Goal: Information Seeking & Learning: Learn about a topic

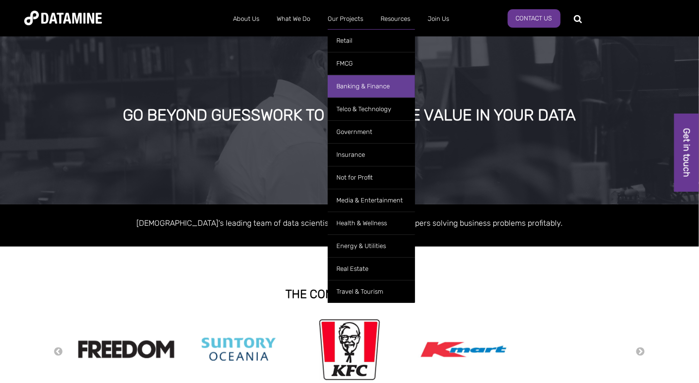
click at [350, 86] on link "Banking & Finance" at bounding box center [371, 86] width 87 height 23
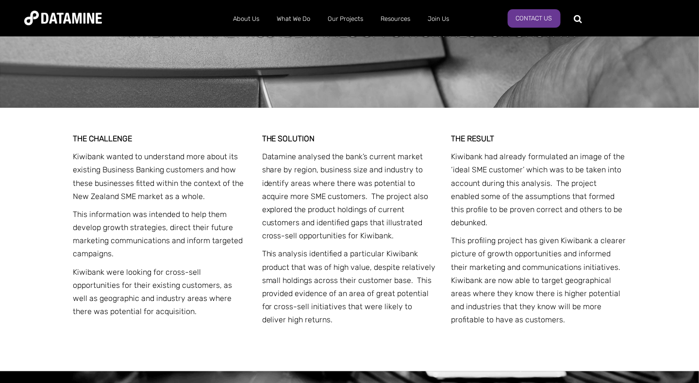
scroll to position [1268, 0]
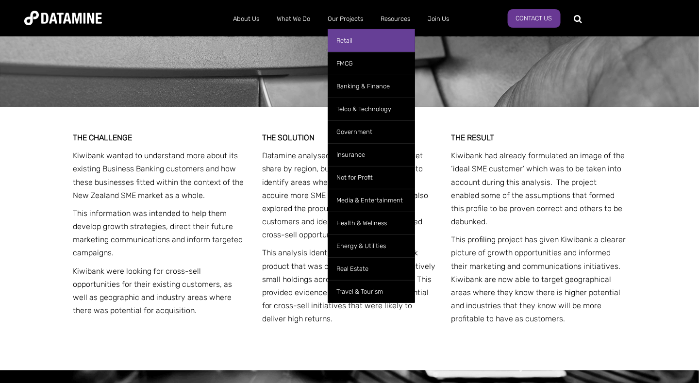
click at [347, 38] on link "Retail" at bounding box center [371, 40] width 87 height 23
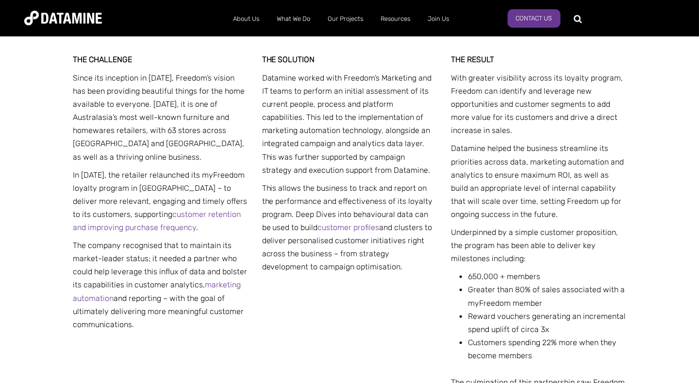
scroll to position [389, 0]
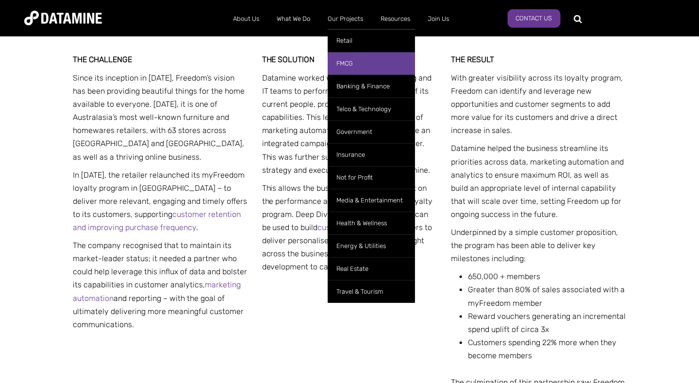
click at [347, 62] on link "FMCG" at bounding box center [371, 63] width 87 height 23
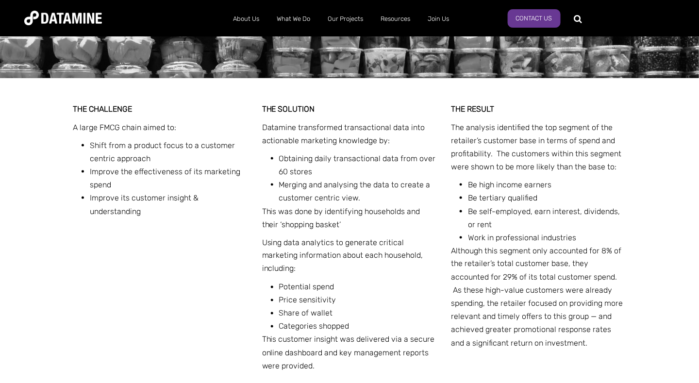
scroll to position [355, 0]
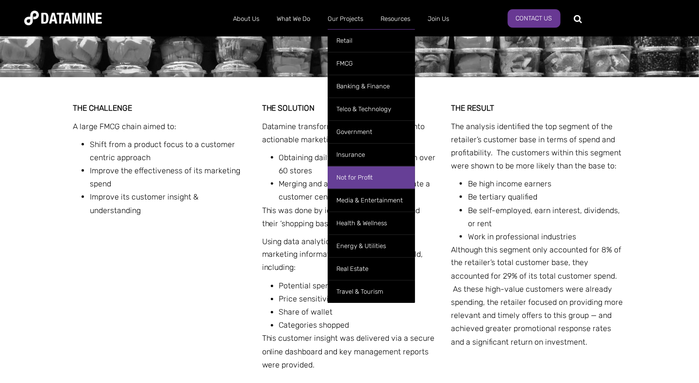
click at [349, 174] on link "Not for Profit" at bounding box center [371, 177] width 87 height 23
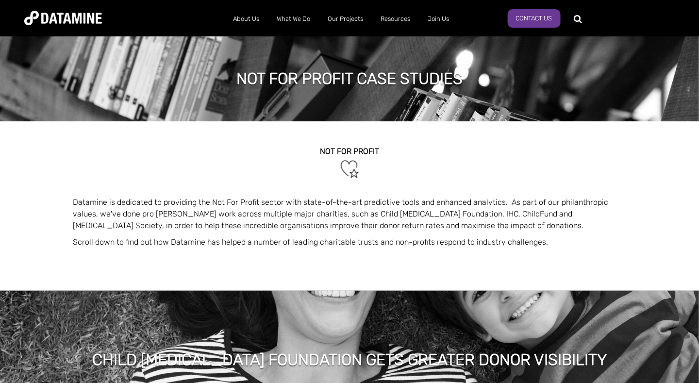
click at [349, 174] on img at bounding box center [350, 169] width 22 height 22
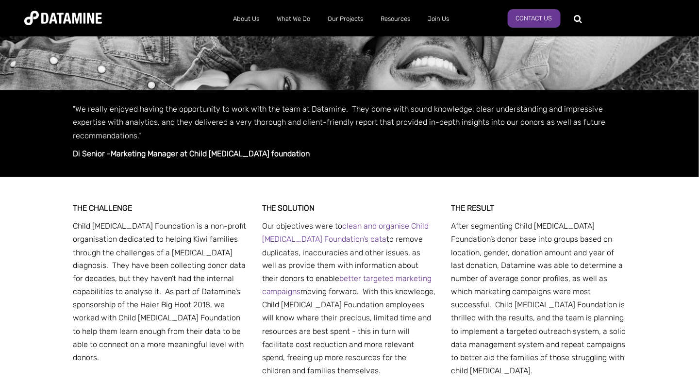
scroll to position [347, 0]
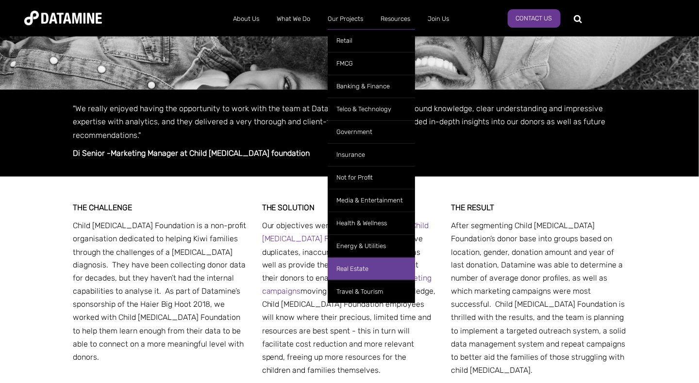
click at [349, 269] on link "Real Estate" at bounding box center [371, 268] width 87 height 23
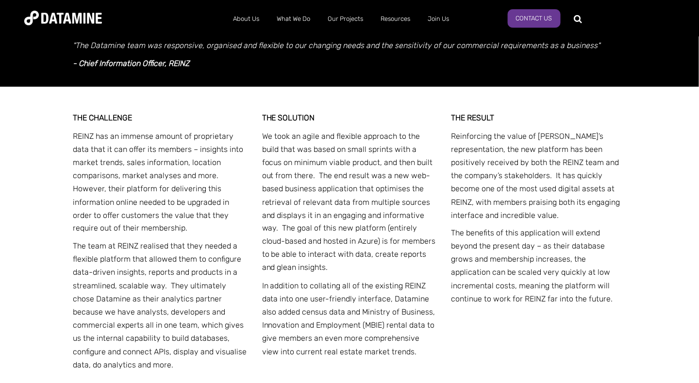
scroll to position [393, 0]
